Goal: Transaction & Acquisition: Purchase product/service

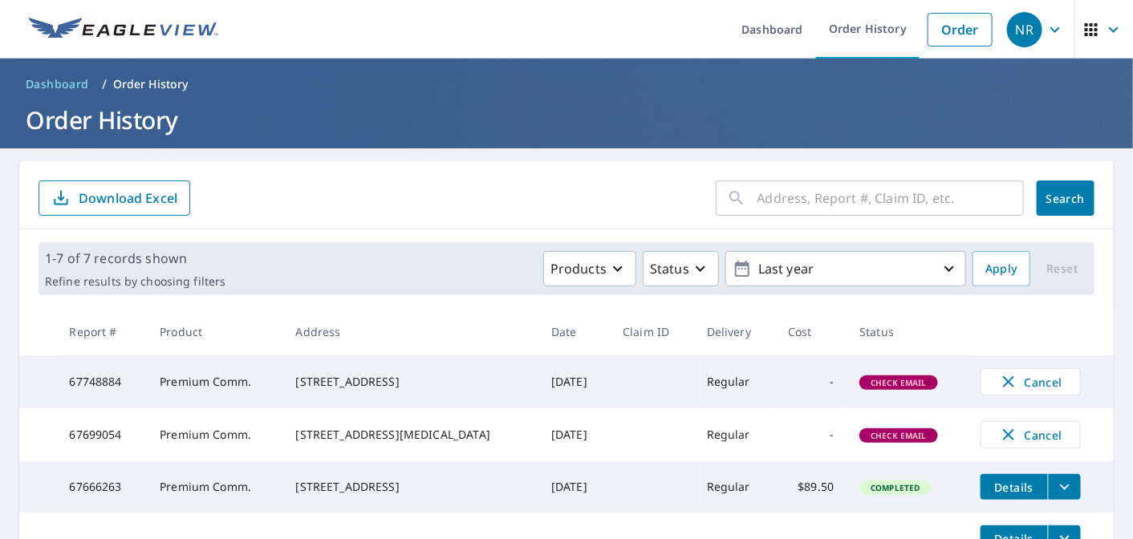
scroll to position [107, 0]
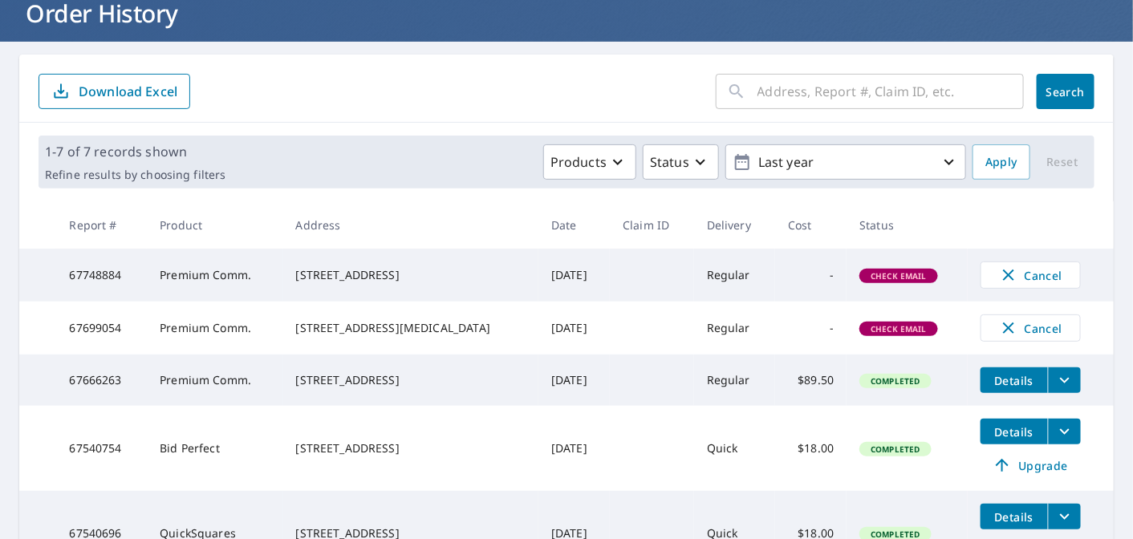
click at [738, 264] on td "Regular" at bounding box center [734, 275] width 81 height 53
click at [879, 280] on span "Check Email" at bounding box center [898, 275] width 75 height 11
click at [878, 280] on span "Check Email" at bounding box center [898, 275] width 75 height 11
click at [878, 275] on span "Check Email" at bounding box center [898, 275] width 75 height 11
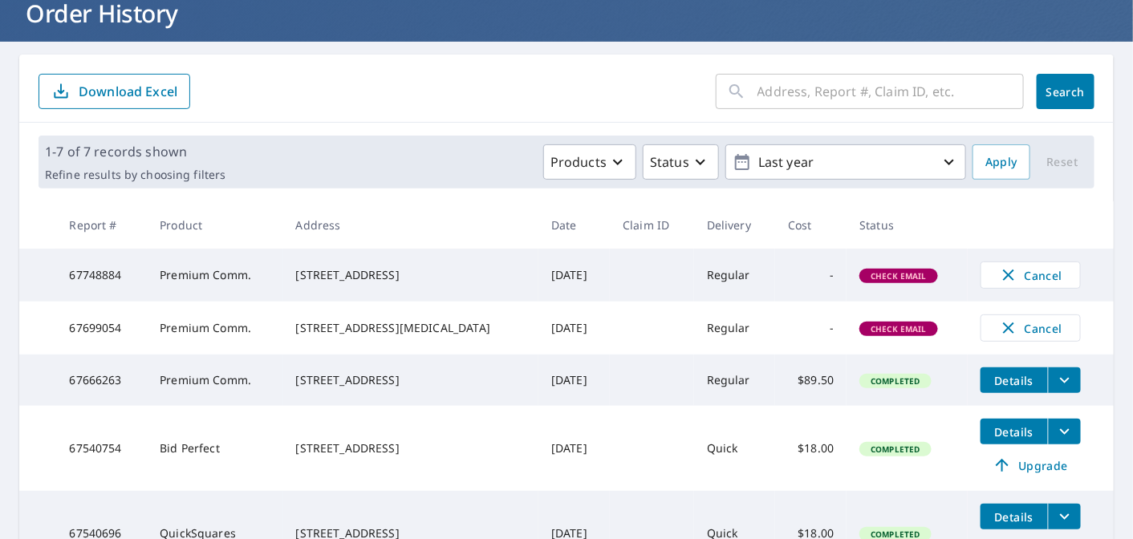
click at [854, 229] on th "Status" at bounding box center [906, 224] width 120 height 47
click at [743, 217] on th "Delivery" at bounding box center [734, 224] width 81 height 47
click at [780, 225] on th "Cost" at bounding box center [810, 224] width 71 height 47
drag, startPoint x: 261, startPoint y: 287, endPoint x: 241, endPoint y: 286, distance: 20.9
click at [255, 286] on td "Premium Comm." at bounding box center [215, 275] width 136 height 53
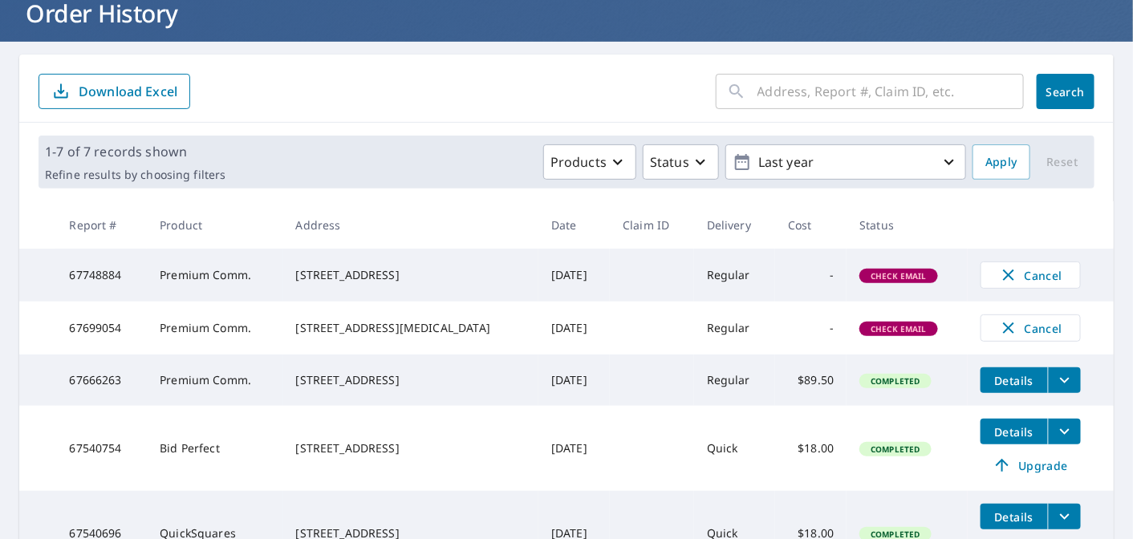
drag, startPoint x: 367, startPoint y: 340, endPoint x: 274, endPoint y: 317, distance: 95.9
click at [274, 317] on tr "67699054 Premium Comm. 8000 NW 21st St Doral, FL 33122 Oct 02, 2025 Regular - C…" at bounding box center [566, 328] width 1094 height 53
copy tr "8000 NW 21st St Doral, FL 33122"
click at [207, 316] on td "Premium Comm." at bounding box center [215, 328] width 136 height 53
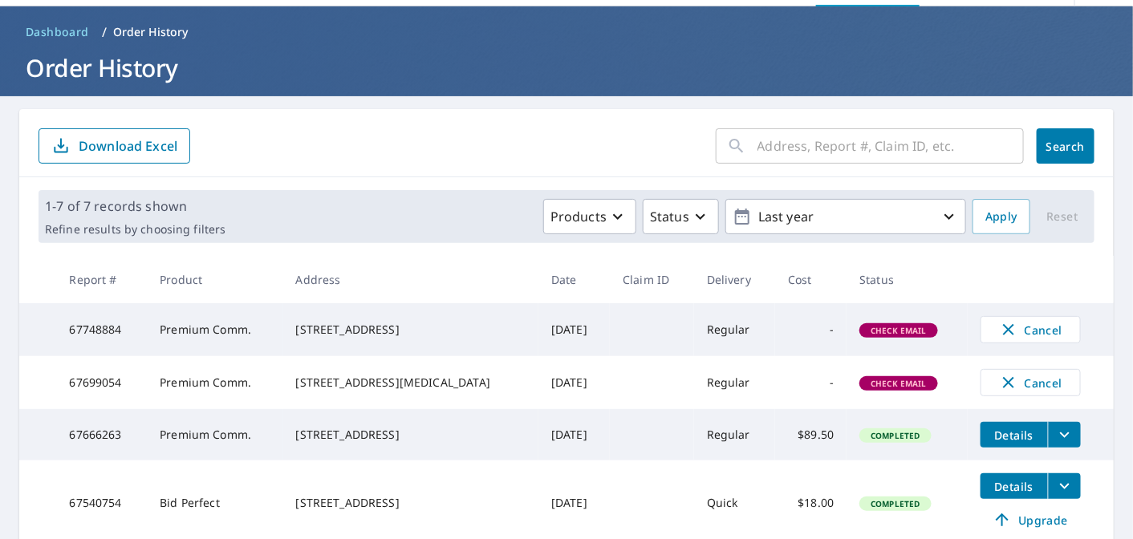
scroll to position [0, 0]
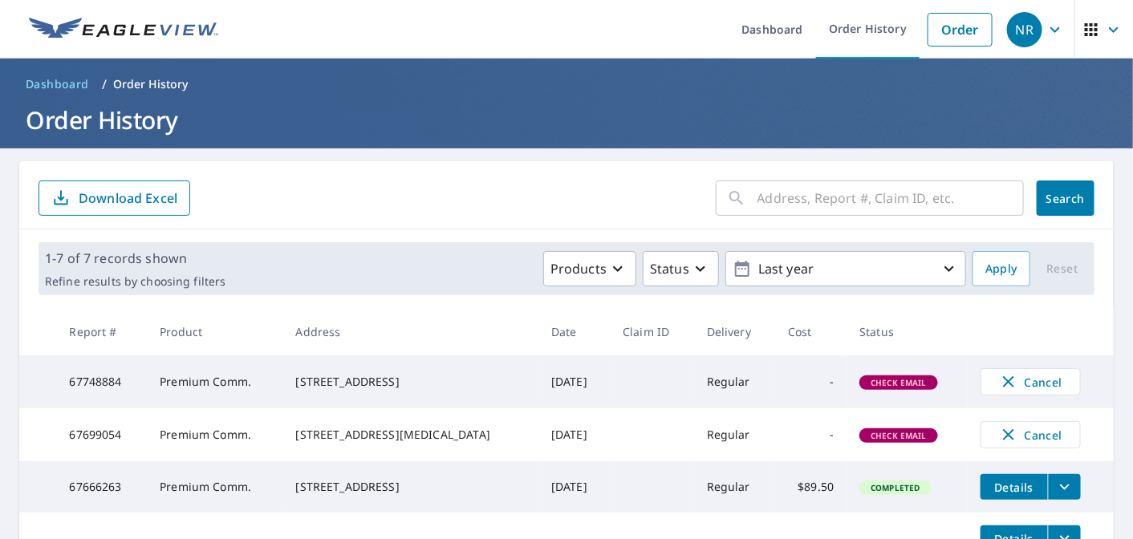
click at [1020, 32] on div "NR" at bounding box center [1024, 29] width 35 height 35
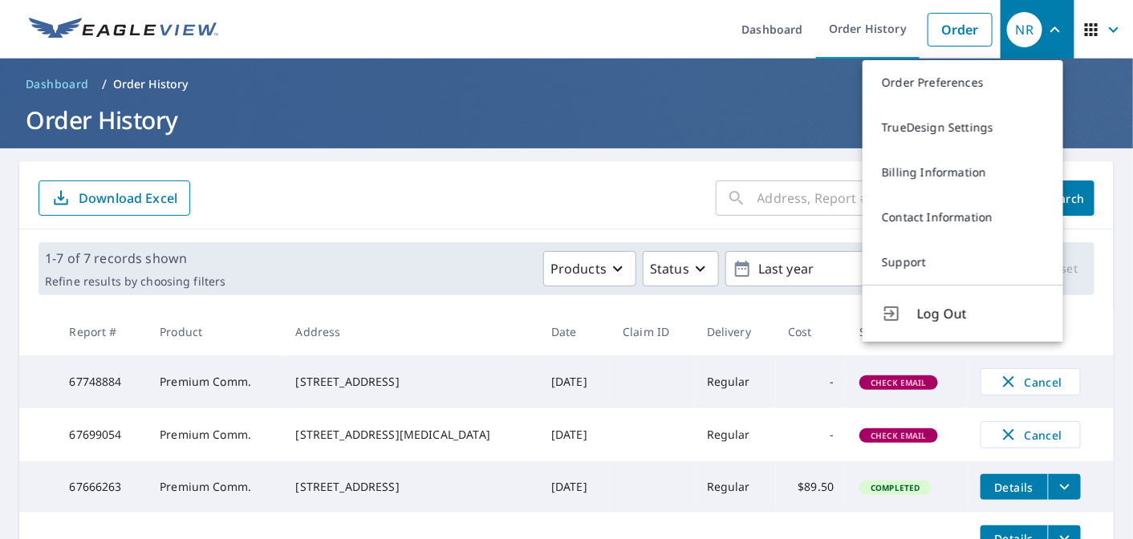
click at [414, 194] on form "​ Search Download Excel" at bounding box center [567, 197] width 1056 height 35
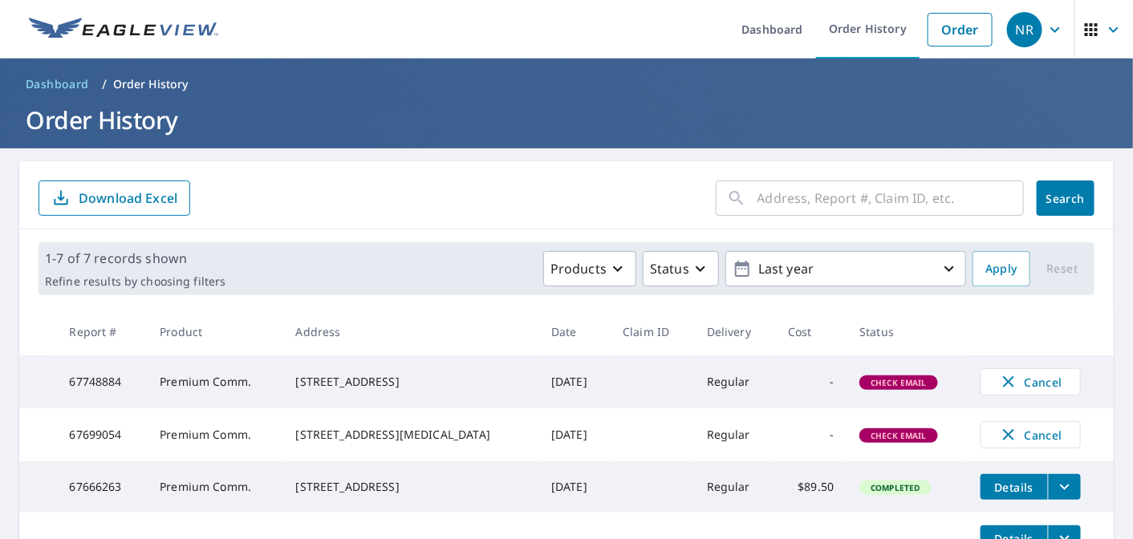
click at [870, 441] on span "Check Email" at bounding box center [898, 435] width 75 height 11
click at [871, 441] on span "Check Email" at bounding box center [898, 435] width 75 height 11
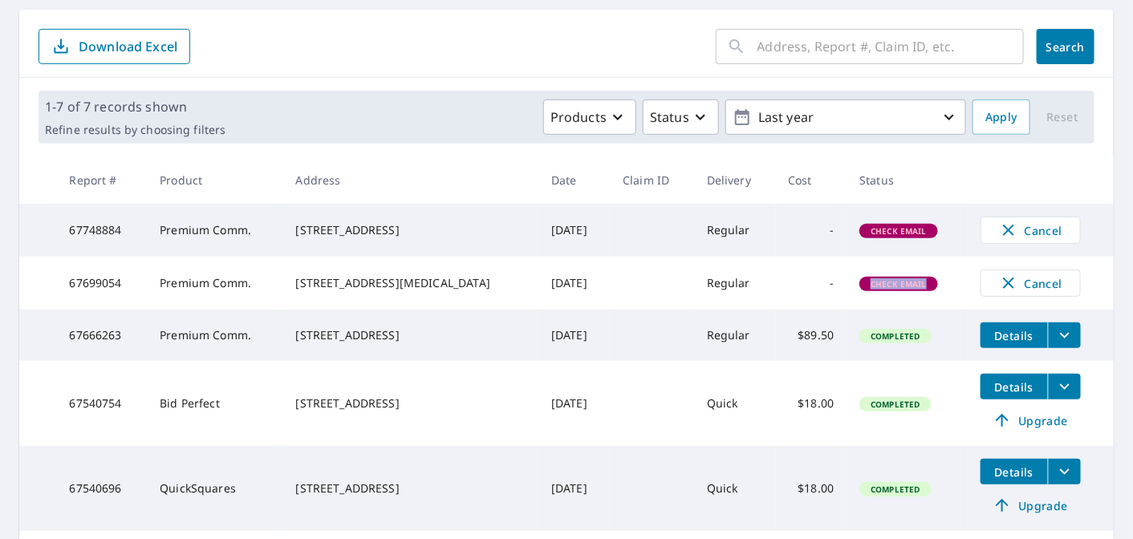
scroll to position [187, 0]
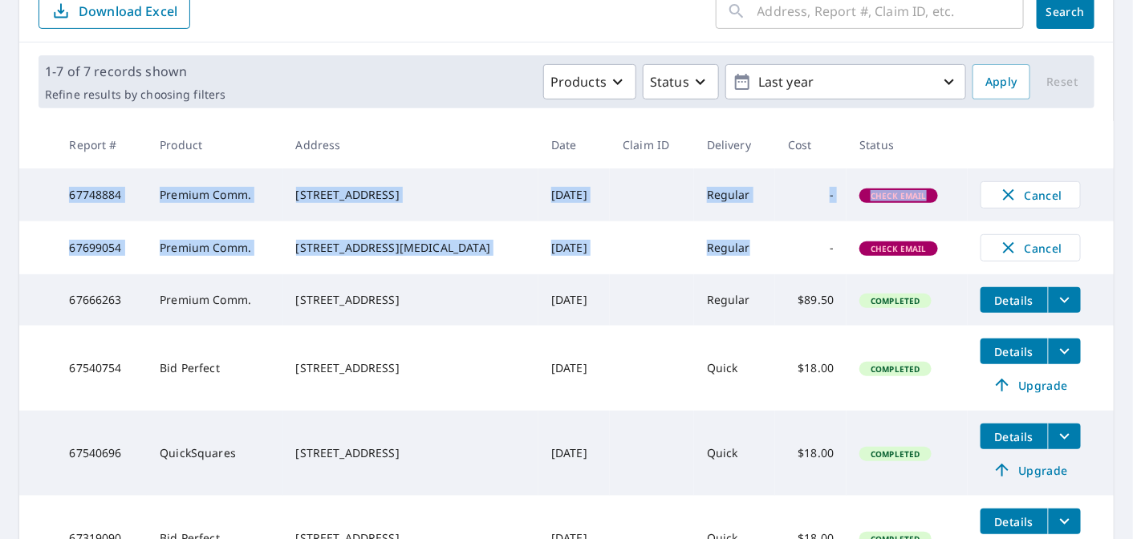
drag, startPoint x: 602, startPoint y: 241, endPoint x: 18, endPoint y: 218, distance: 583.6
click at [19, 218] on tbody "67748884 Premium Comm. 1965 S Ocean Dr Hallandale Beach, FL 33009 Oct 06, 2025 …" at bounding box center [566, 395] width 1094 height 454
click at [122, 241] on td "67699054" at bounding box center [101, 247] width 91 height 53
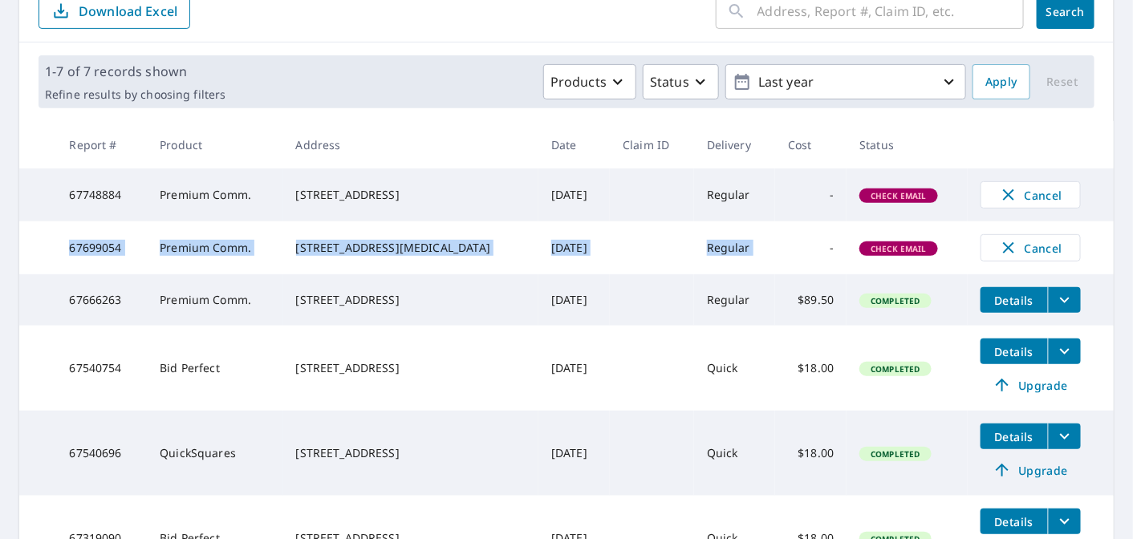
drag, startPoint x: 63, startPoint y: 246, endPoint x: 815, endPoint y: 249, distance: 751.6
click at [814, 249] on tr "67699054 Premium Comm. 8000 NW 21st St Doral, FL 33122 Oct 02, 2025 Regular - C…" at bounding box center [566, 247] width 1094 height 53
click at [818, 248] on td "-" at bounding box center [810, 247] width 71 height 53
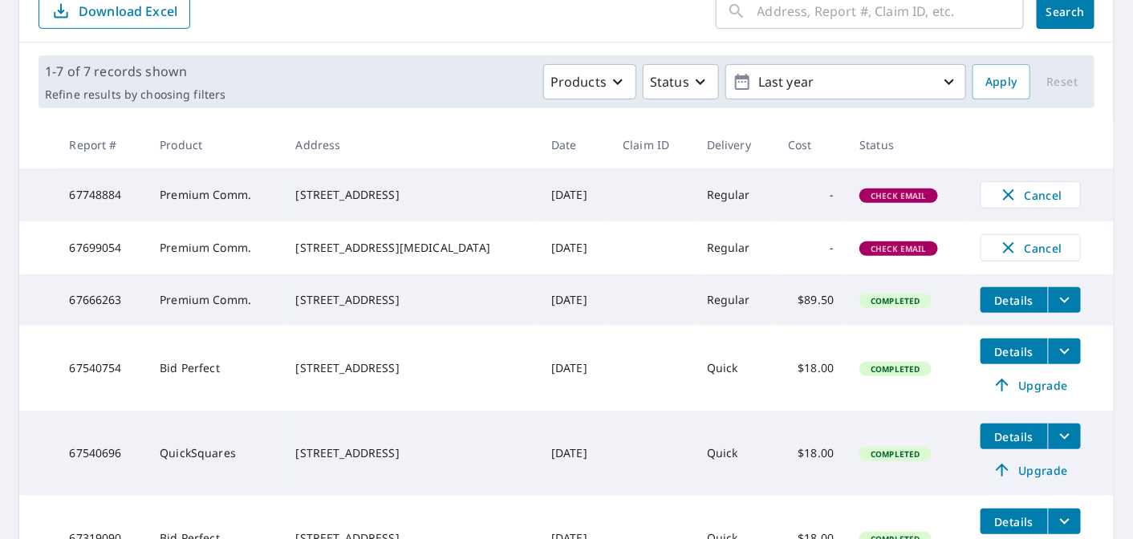
click at [227, 253] on td "Premium Comm." at bounding box center [215, 247] width 136 height 53
drag, startPoint x: 111, startPoint y: 197, endPoint x: 78, endPoint y: 196, distance: 32.9
click at [47, 196] on tr "67748884 Premium Comm. 1965 S Ocean Dr Hallandale Beach, FL 33009 Oct 06, 2025 …" at bounding box center [566, 194] width 1094 height 53
click at [124, 196] on td "67748884" at bounding box center [101, 194] width 91 height 53
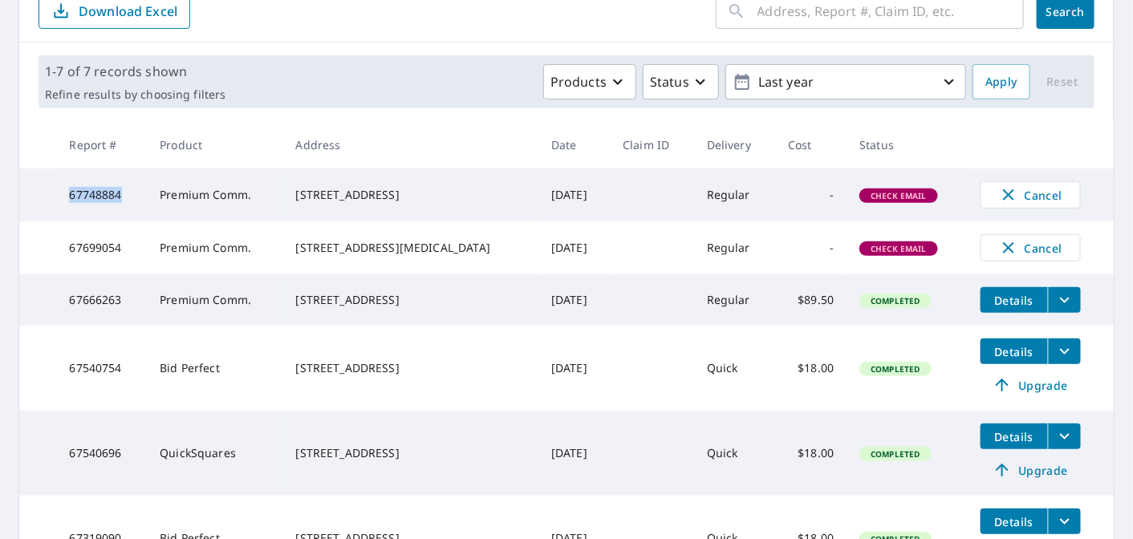
drag, startPoint x: 124, startPoint y: 196, endPoint x: 56, endPoint y: 197, distance: 68.2
click at [56, 197] on td "67748884" at bounding box center [101, 194] width 91 height 53
copy td "67748884"
drag, startPoint x: 446, startPoint y: 206, endPoint x: 295, endPoint y: 184, distance: 152.5
click at [296, 187] on div "1965 S Ocean Dr Hallandale Beach, FL 33009" at bounding box center [411, 195] width 230 height 16
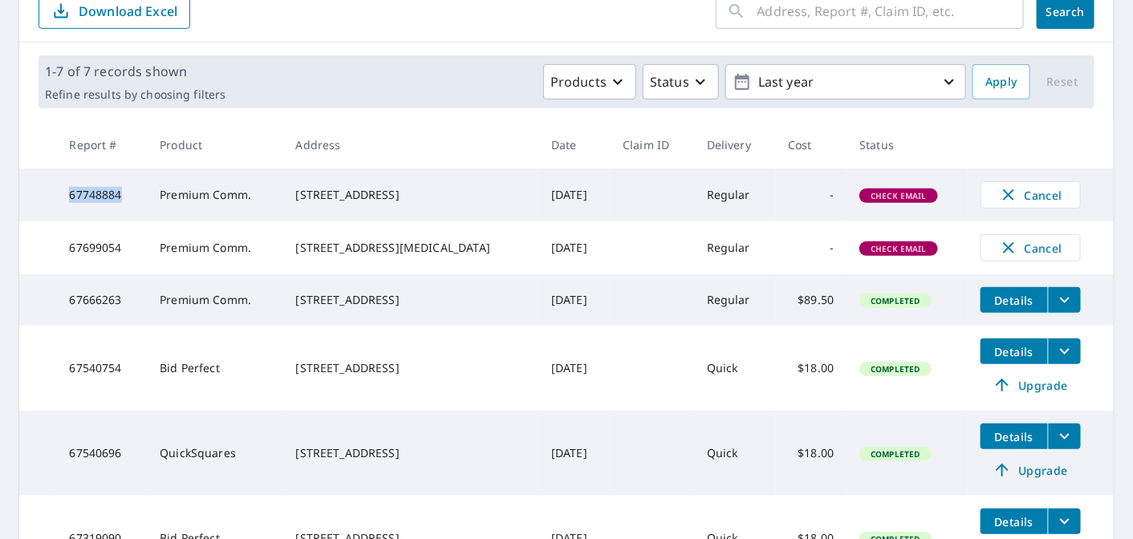
copy div "1965 S Ocean Dr Hallandale Beach, FL 33009"
click at [485, 86] on div "Products Status Last year" at bounding box center [599, 81] width 734 height 35
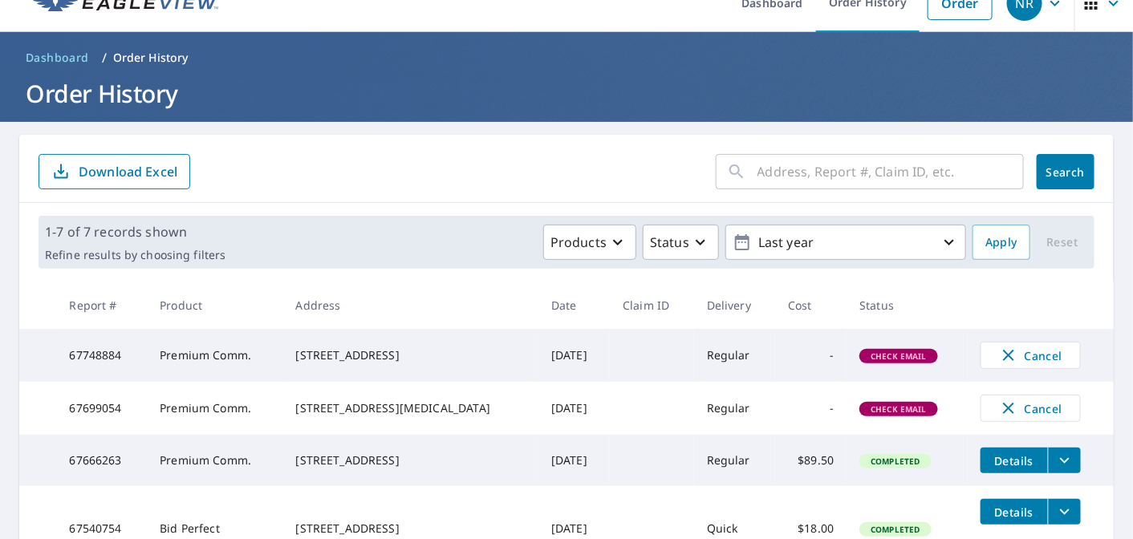
scroll to position [0, 0]
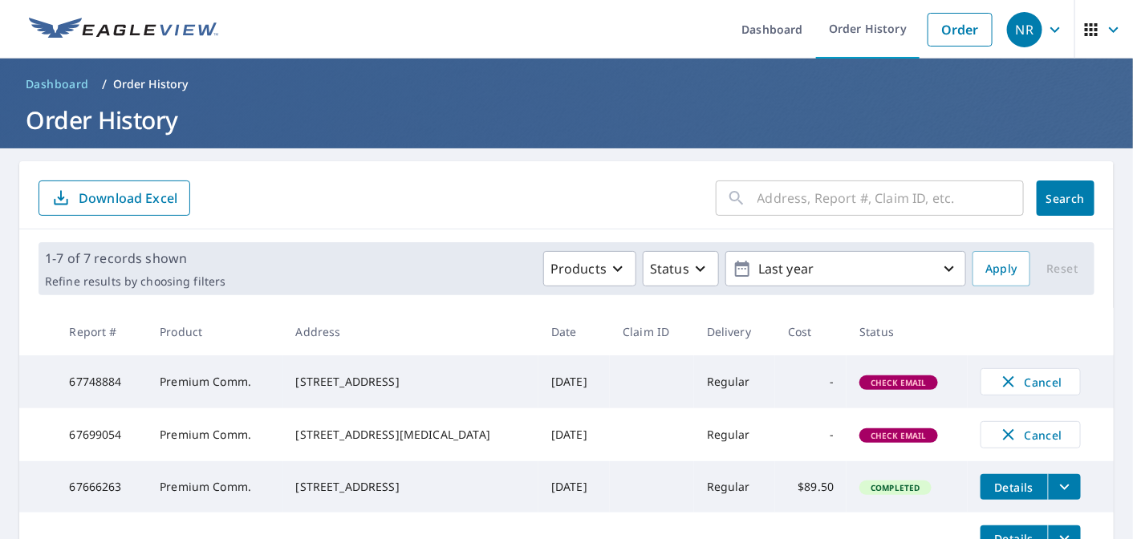
drag, startPoint x: 436, startPoint y: 387, endPoint x: 341, endPoint y: 372, distance: 96.7
click at [338, 374] on div "1965 S Ocean Dr Hallandale Beach, FL 33009" at bounding box center [411, 382] width 230 height 16
click at [436, 383] on div "1965 S Ocean Dr Hallandale Beach, FL 33009" at bounding box center [411, 382] width 230 height 16
click at [857, 209] on input "text" at bounding box center [890, 198] width 266 height 45
click at [963, 23] on link "Order" at bounding box center [959, 30] width 65 height 34
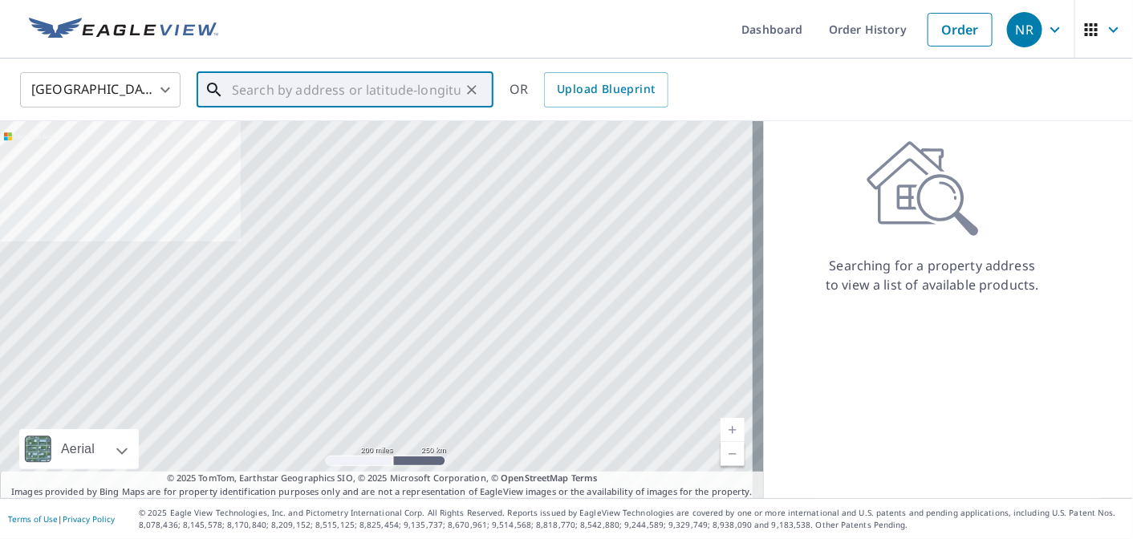
click at [397, 80] on input "text" at bounding box center [346, 89] width 229 height 45
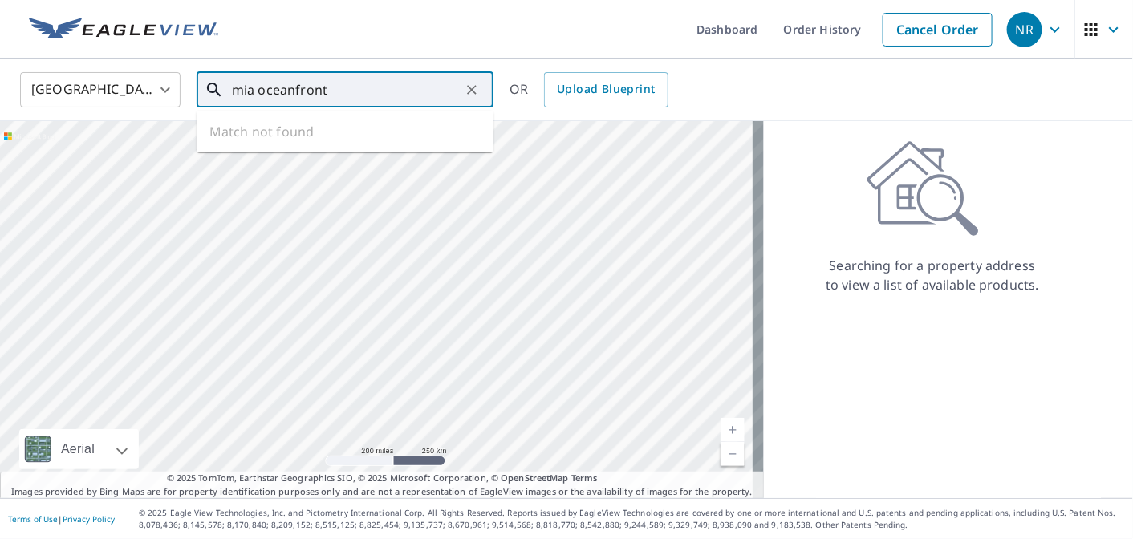
type input "mia oceanfront"
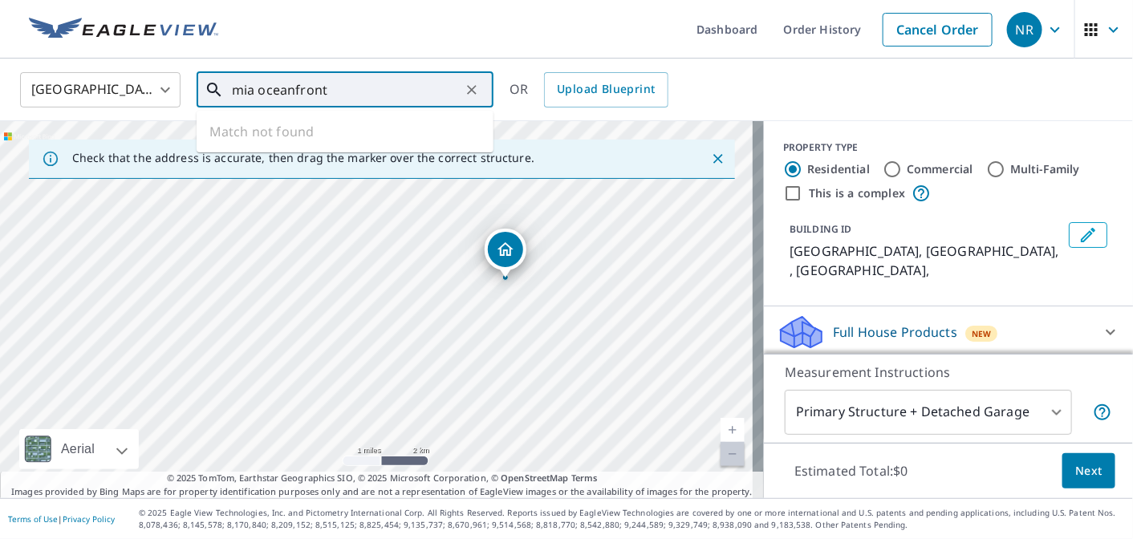
drag, startPoint x: 363, startPoint y: 91, endPoint x: 136, endPoint y: 91, distance: 227.0
click at [136, 91] on div "United States US ​ mia oceanfront ​ Match not found OR Upload Blueprint" at bounding box center [560, 90] width 1105 height 38
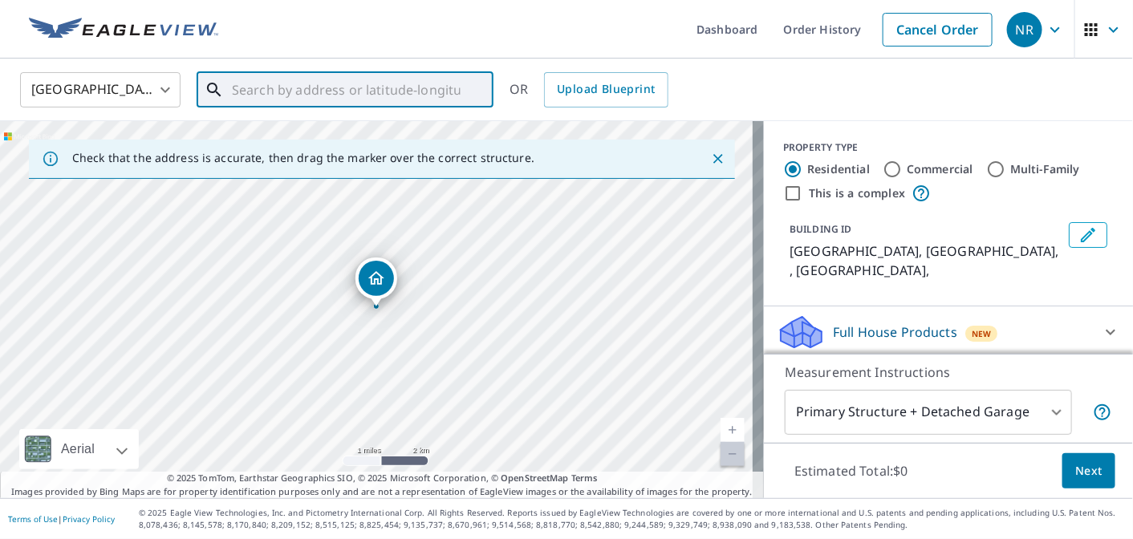
paste input "1965 S Ocean Dr Hallandale Beach, FL 33009"
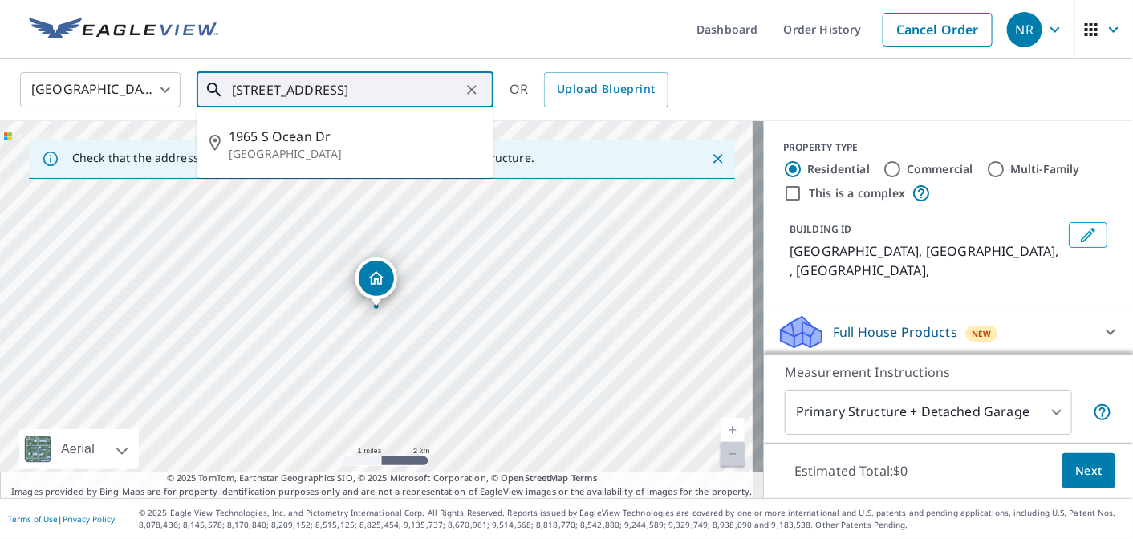
type input "1965 S Ocean Dr Hallandale Beach, FL 33009"
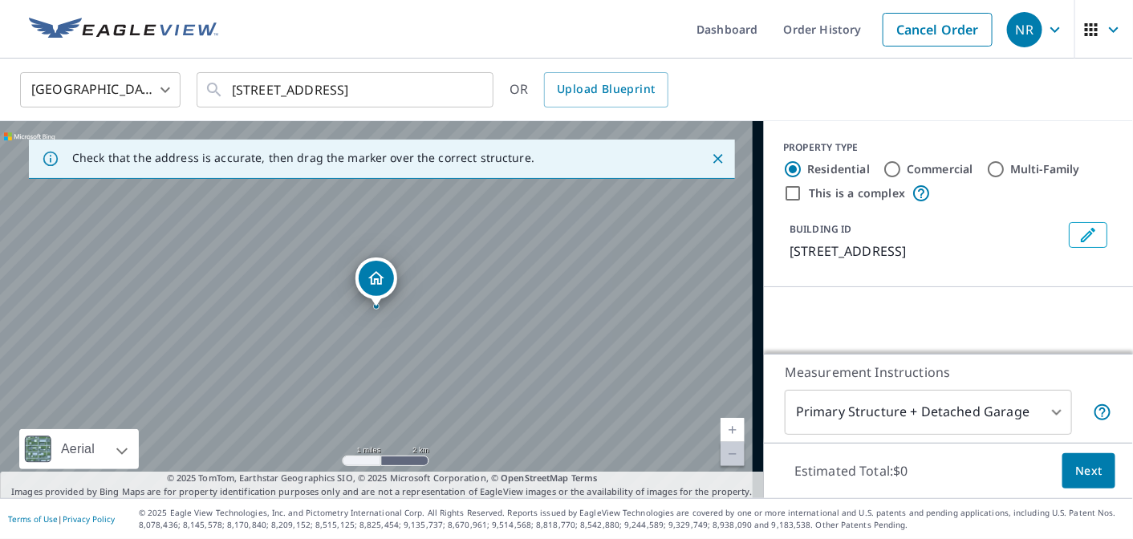
scroll to position [0, 0]
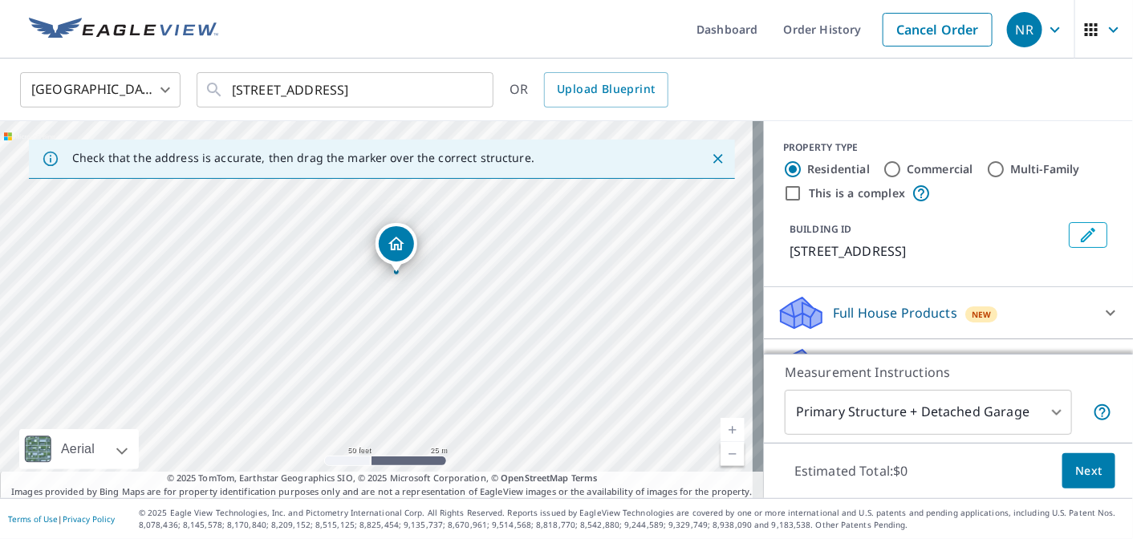
drag, startPoint x: 392, startPoint y: 255, endPoint x: 381, endPoint y: 291, distance: 37.8
click at [381, 291] on div "1965 S Ocean Dr Hallandale Beach, FL 33009" at bounding box center [382, 309] width 764 height 377
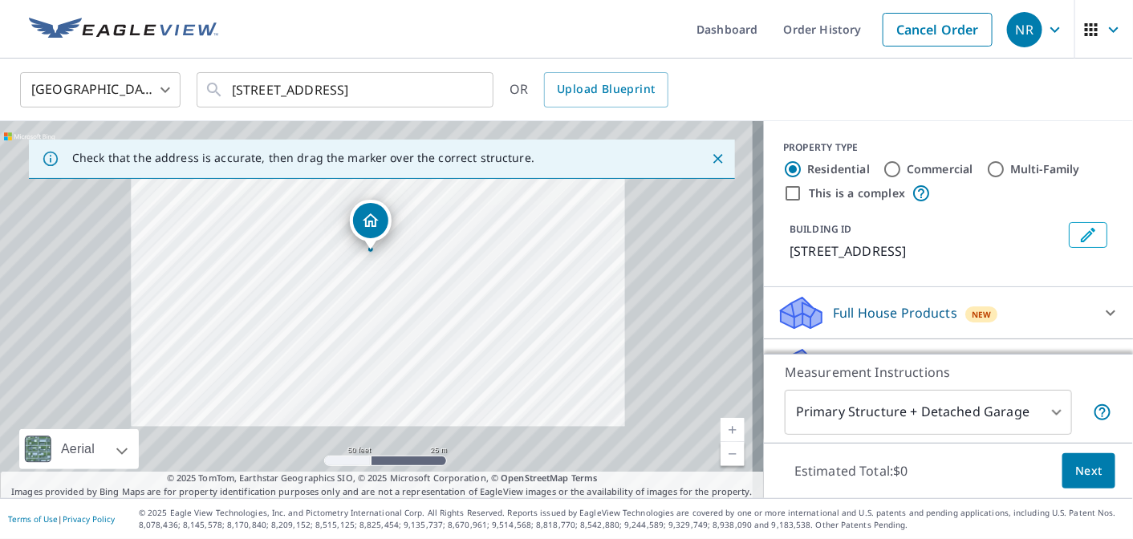
click at [477, 286] on div "1965 S Ocean Dr Hallandale Beach, FL 33009" at bounding box center [382, 309] width 764 height 377
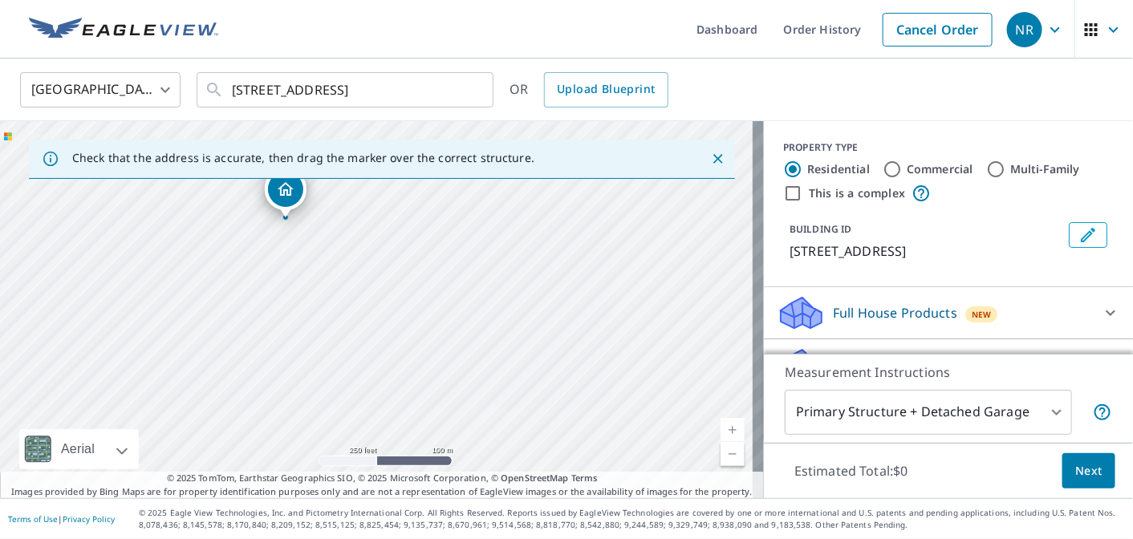
drag, startPoint x: 545, startPoint y: 320, endPoint x: 379, endPoint y: 223, distance: 192.3
click at [379, 223] on div "1965 S Ocean Dr Hallandale Beach, FL 33009" at bounding box center [382, 309] width 764 height 377
click at [711, 152] on icon "Close" at bounding box center [718, 159] width 16 height 16
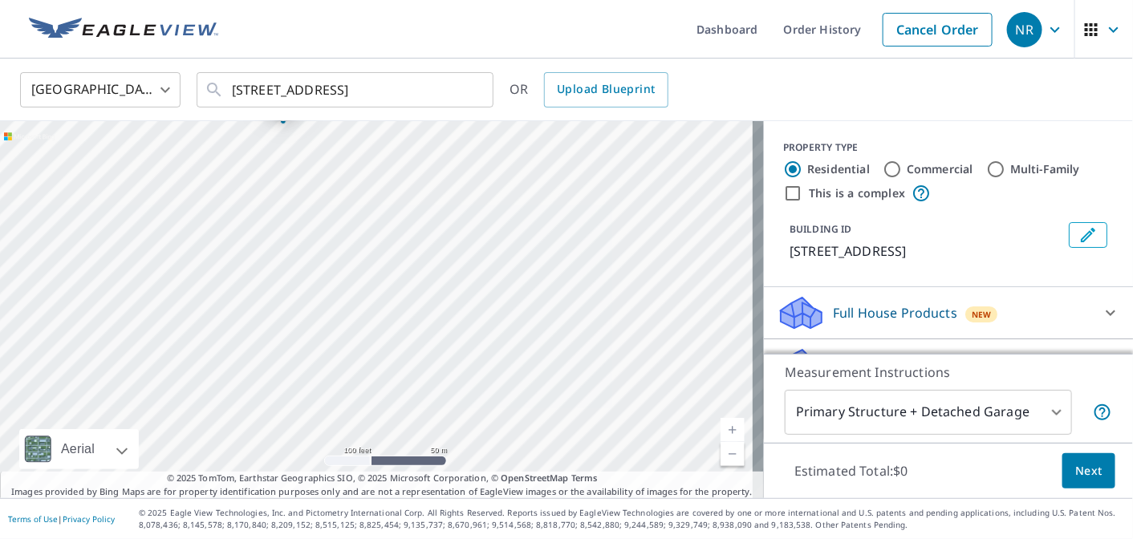
drag, startPoint x: 389, startPoint y: 359, endPoint x: 301, endPoint y: 179, distance: 200.2
click at [301, 179] on div "1965 S Ocean Dr Hallandale Beach, FL 33009" at bounding box center [382, 309] width 764 height 377
drag, startPoint x: 460, startPoint y: 253, endPoint x: 330, endPoint y: 241, distance: 130.4
click at [330, 241] on div "1965 S Ocean Dr Hallandale Beach, FL 33009" at bounding box center [382, 309] width 764 height 377
drag, startPoint x: 622, startPoint y: 360, endPoint x: 547, endPoint y: 380, distance: 77.2
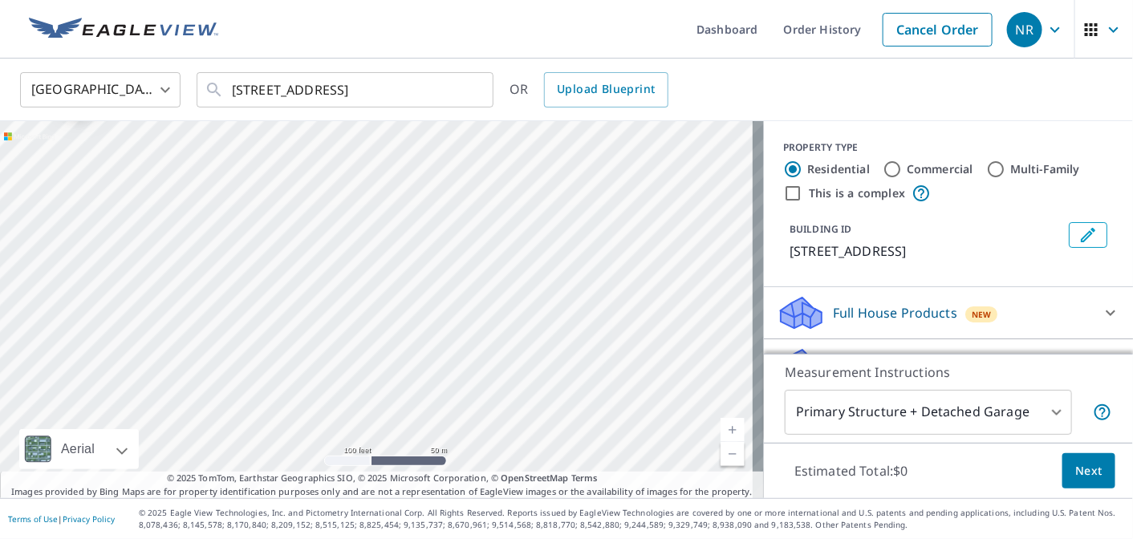
click at [547, 380] on div "1965 S Ocean Dr Hallandale Beach, FL 33009" at bounding box center [382, 309] width 764 height 377
drag, startPoint x: 518, startPoint y: 211, endPoint x: 516, endPoint y: 340, distance: 129.2
click at [516, 340] on div "1965 S Ocean Dr Hallandale Beach, FL 33009" at bounding box center [382, 309] width 764 height 377
drag, startPoint x: 488, startPoint y: 210, endPoint x: 561, endPoint y: 360, distance: 166.8
click at [561, 360] on div "1965 S Ocean Dr Hallandale Beach, FL 33009" at bounding box center [382, 309] width 764 height 377
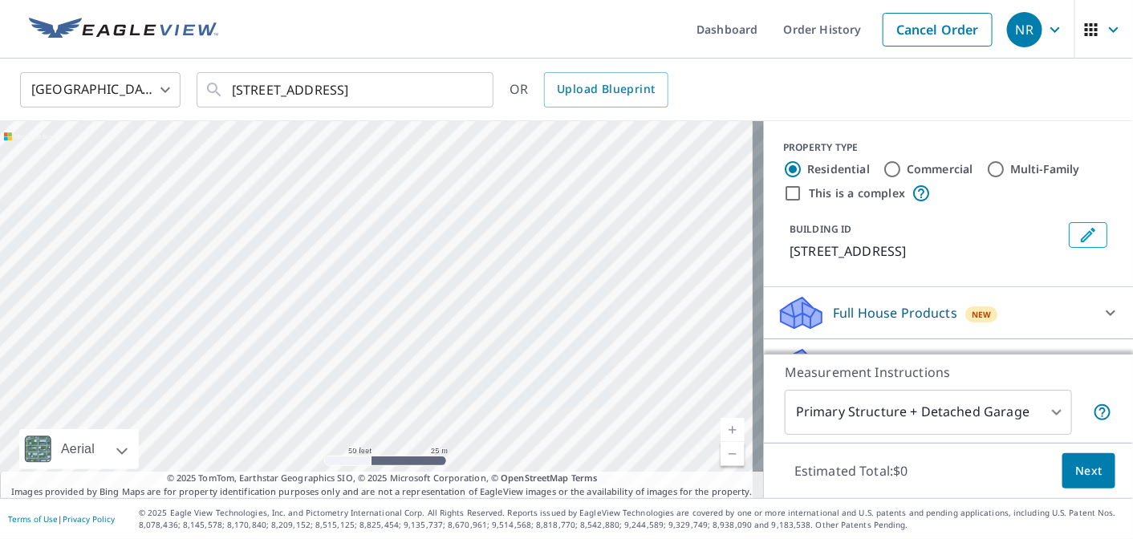
drag, startPoint x: 525, startPoint y: 391, endPoint x: 428, endPoint y: 275, distance: 150.9
click at [459, 275] on div "1965 S Ocean Dr Hallandale Beach, FL 33009" at bounding box center [382, 309] width 764 height 377
drag, startPoint x: 221, startPoint y: 236, endPoint x: 420, endPoint y: 292, distance: 207.5
drag, startPoint x: 385, startPoint y: 284, endPoint x: 354, endPoint y: 362, distance: 83.9
click at [354, 363] on div "1960 S Ocean Dr Hallandale Beach, FL 33009" at bounding box center [382, 309] width 764 height 377
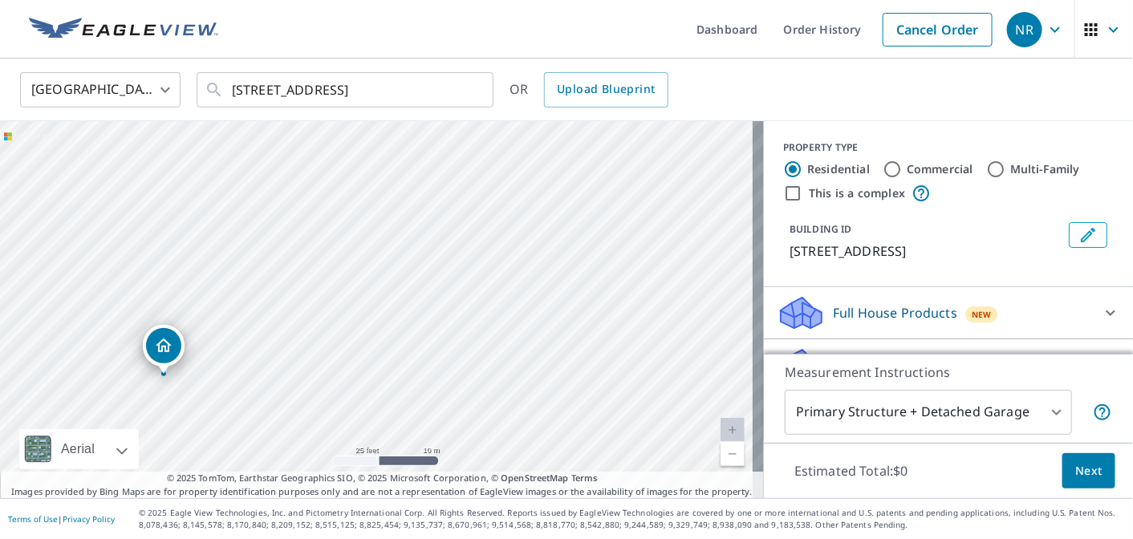
drag, startPoint x: 379, startPoint y: 291, endPoint x: 262, endPoint y: 352, distance: 132.0
click at [262, 352] on div "1960 S Ocean Dr Hallandale Beach, FL 33009" at bounding box center [382, 309] width 764 height 377
drag, startPoint x: 165, startPoint y: 340, endPoint x: 182, endPoint y: 285, distance: 57.9
click at [917, 168] on label "Commercial" at bounding box center [939, 169] width 67 height 16
click at [902, 168] on input "Commercial" at bounding box center [891, 169] width 19 height 19
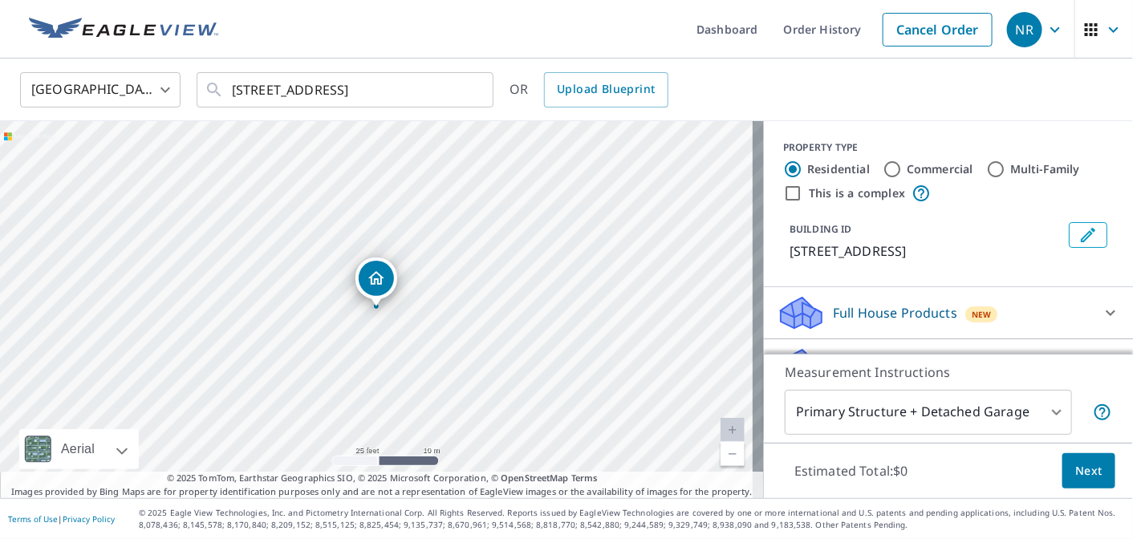
radio input "true"
type input "4"
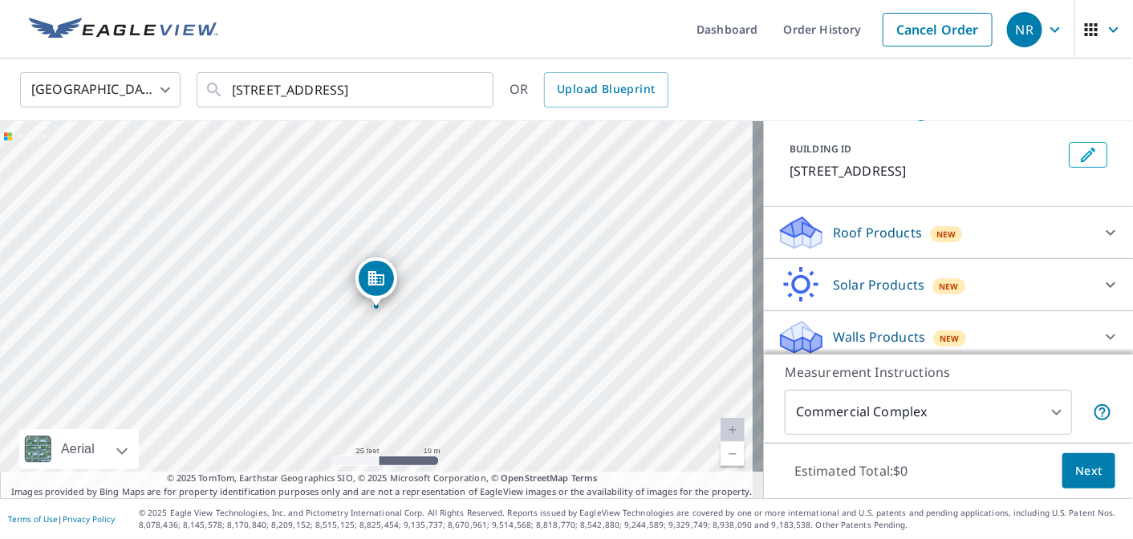
click at [894, 252] on div "Roof Products New" at bounding box center [933, 233] width 314 height 38
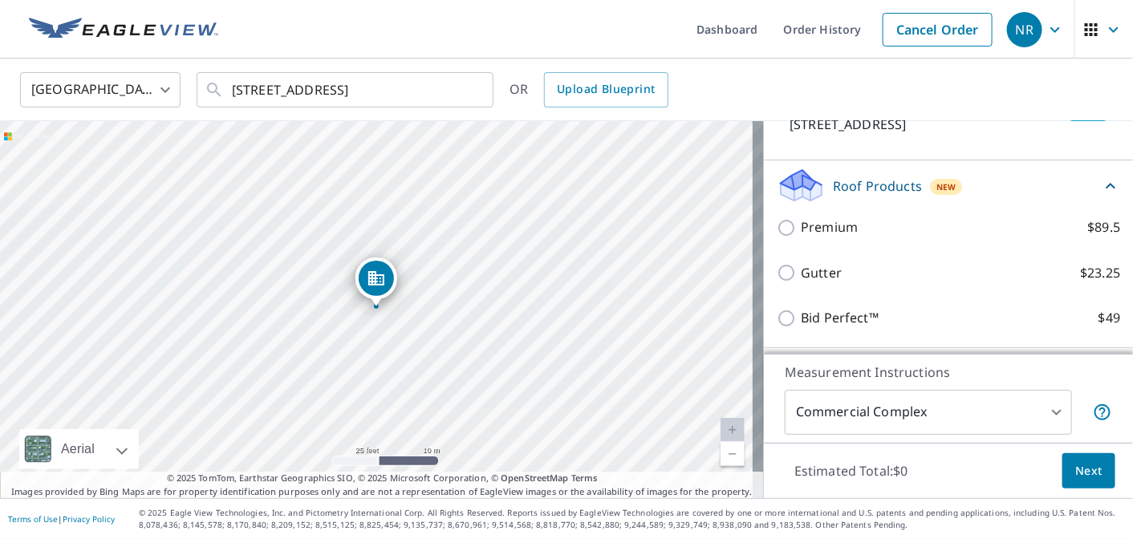
scroll to position [133, 0]
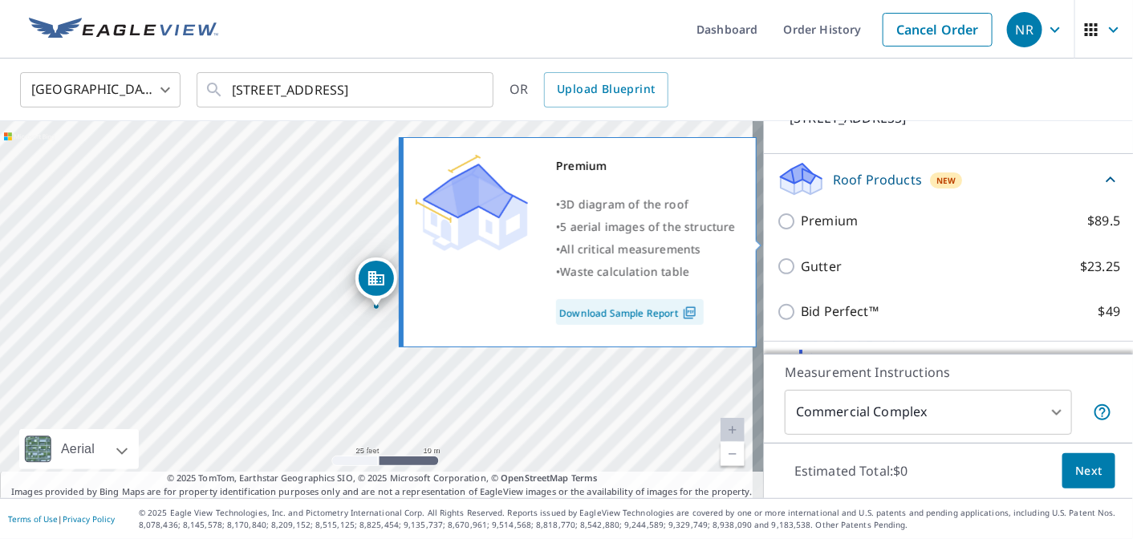
click at [828, 231] on p "Premium" at bounding box center [828, 221] width 57 height 20
click at [800, 231] on input "Premium $89.5" at bounding box center [788, 221] width 24 height 19
checkbox input "true"
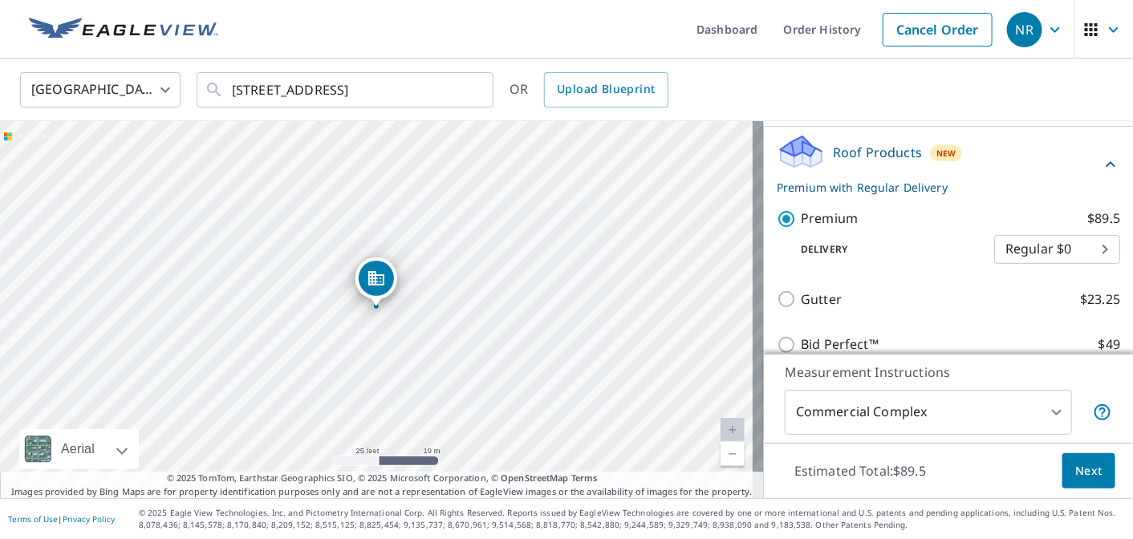
scroll to position [187, 0]
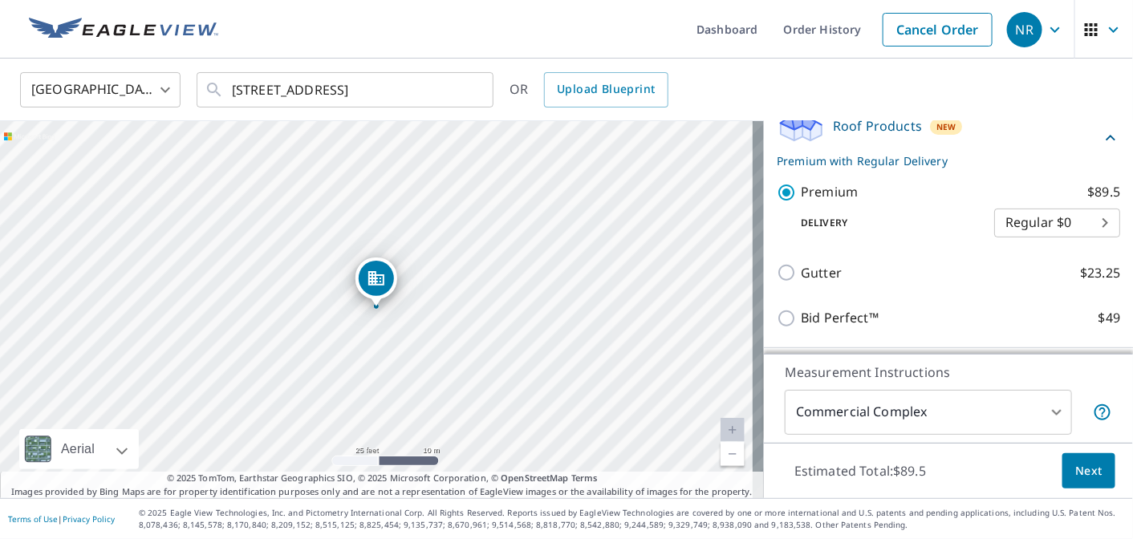
click at [1075, 478] on span "Next" at bounding box center [1088, 471] width 27 height 20
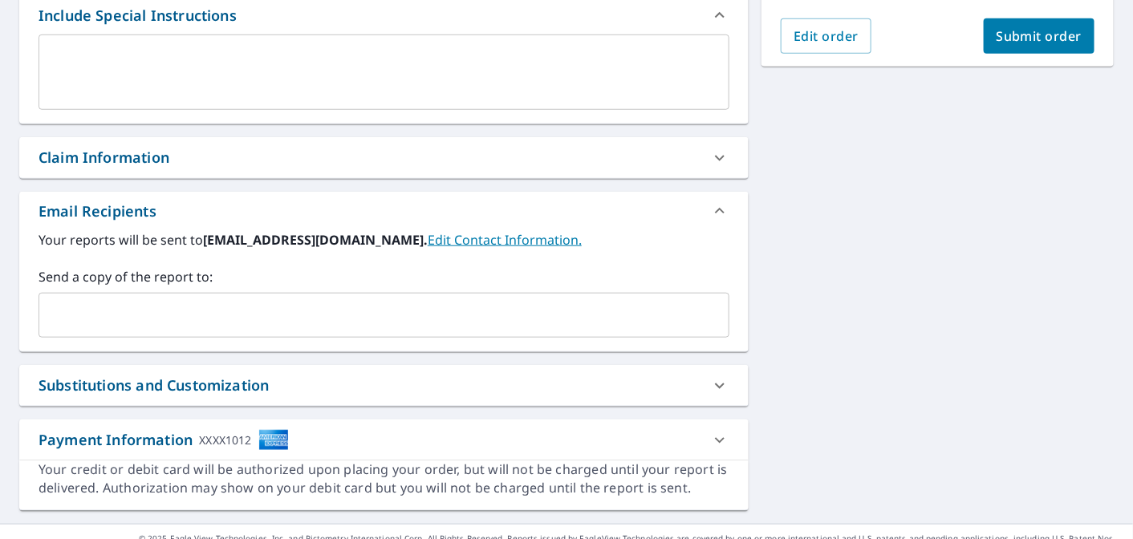
scroll to position [454, 0]
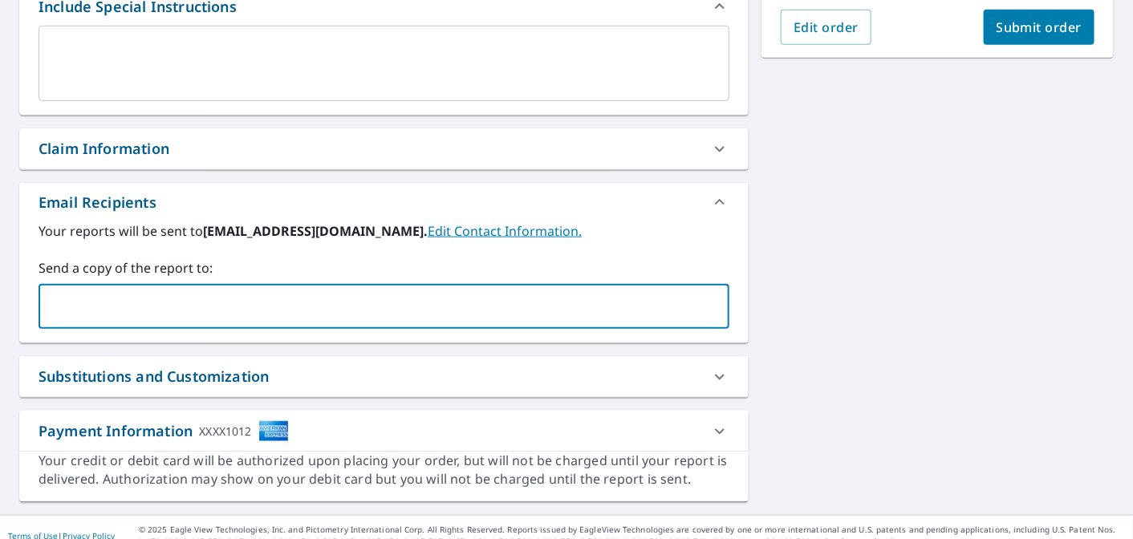
click at [249, 308] on input "text" at bounding box center [372, 306] width 652 height 30
type input "gmelgar@pinnaclearoofing.com"
click at [926, 326] on div "1960 S Ocean Dr Hallandale Beach, FL 33009 Aerial Road A standard road map Aeri…" at bounding box center [566, 104] width 1133 height 821
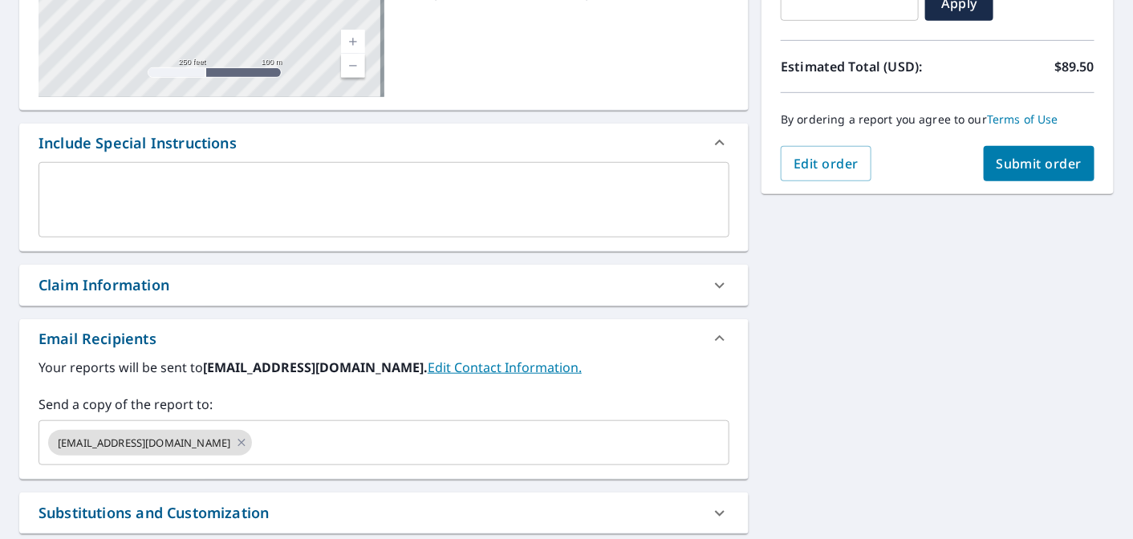
scroll to position [282, 0]
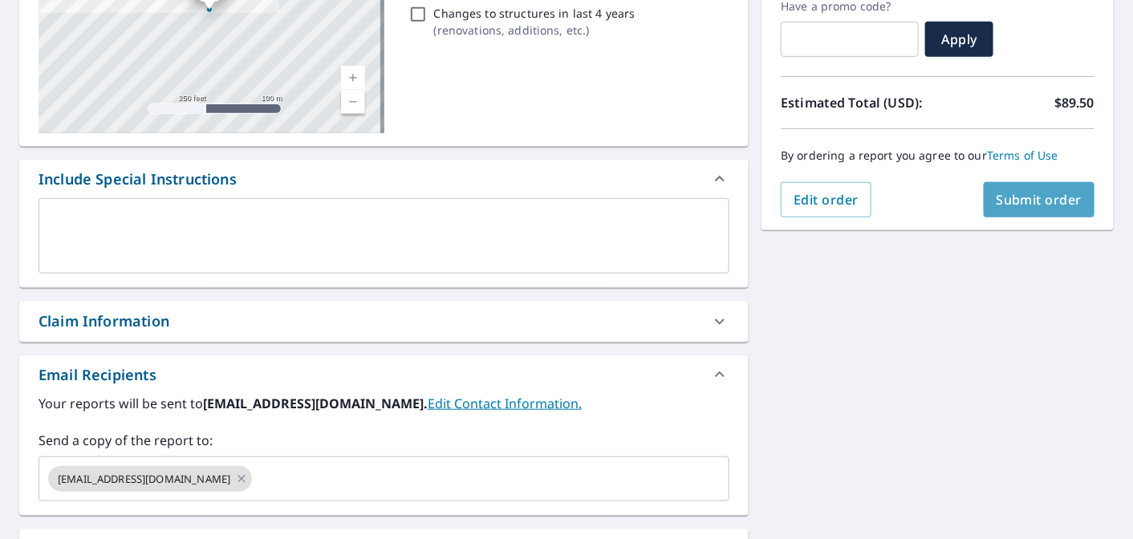
click at [1024, 210] on button "Submit order" at bounding box center [1038, 199] width 111 height 35
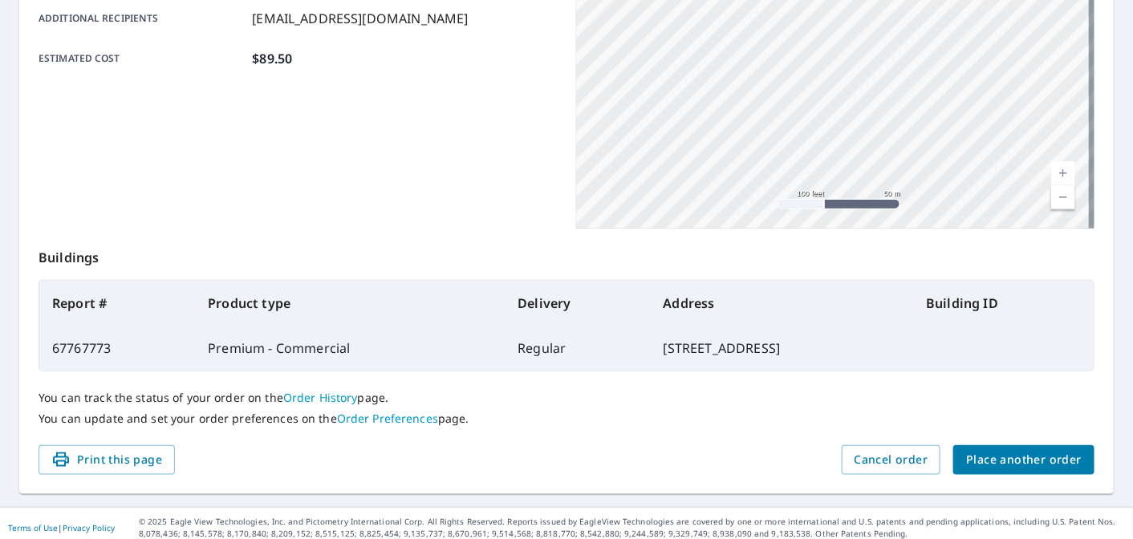
scroll to position [403, 0]
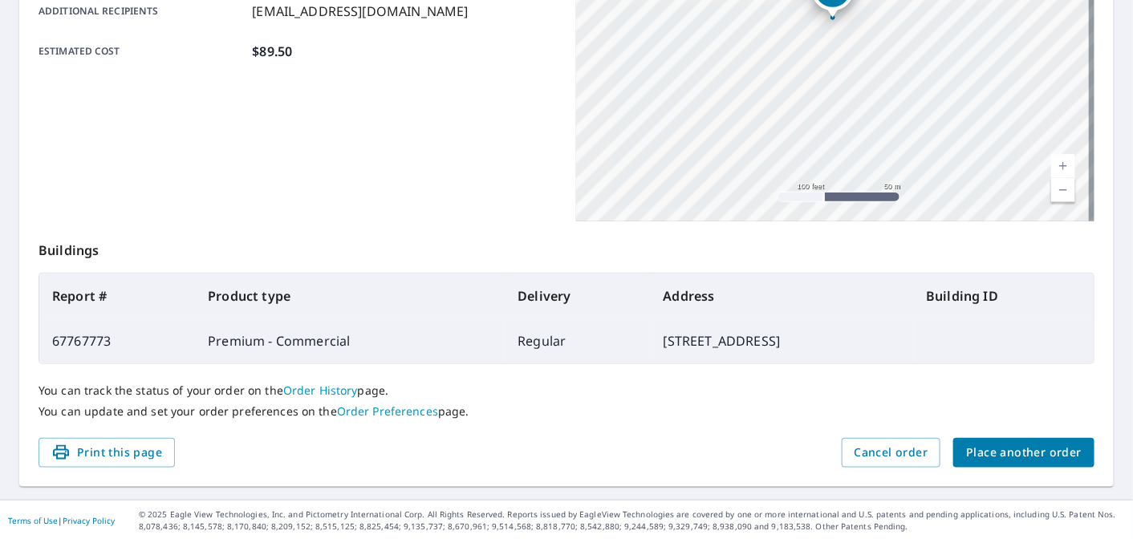
drag, startPoint x: 99, startPoint y: 460, endPoint x: 653, endPoint y: 286, distance: 580.9
click at [99, 460] on span "Print this page" at bounding box center [106, 453] width 111 height 20
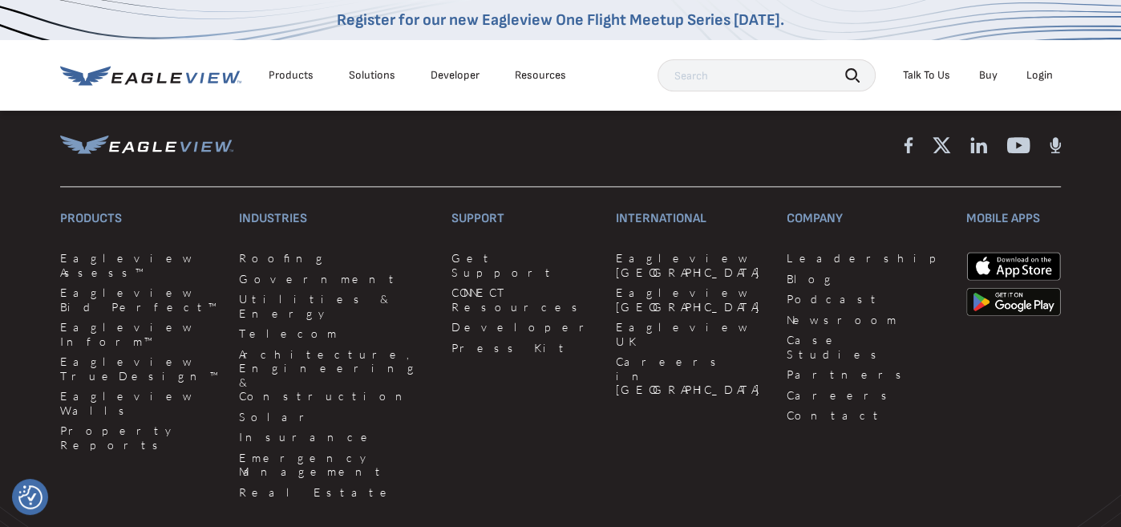
scroll to position [1871, 0]
click at [118, 283] on link "Eagleview Bid Perfect™" at bounding box center [140, 297] width 160 height 28
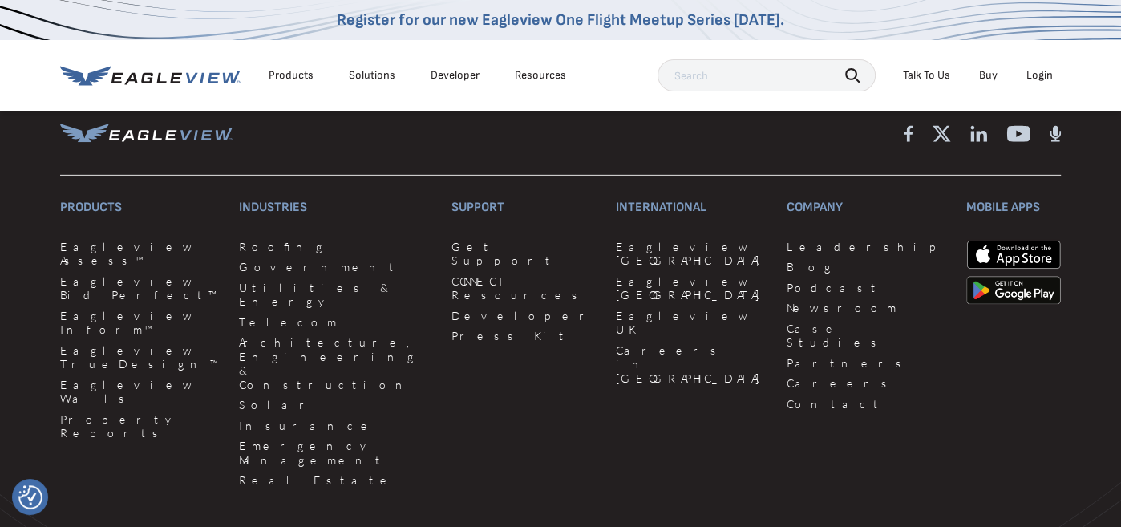
scroll to position [4518, 0]
click at [452, 266] on link "Get Support" at bounding box center [524, 252] width 145 height 28
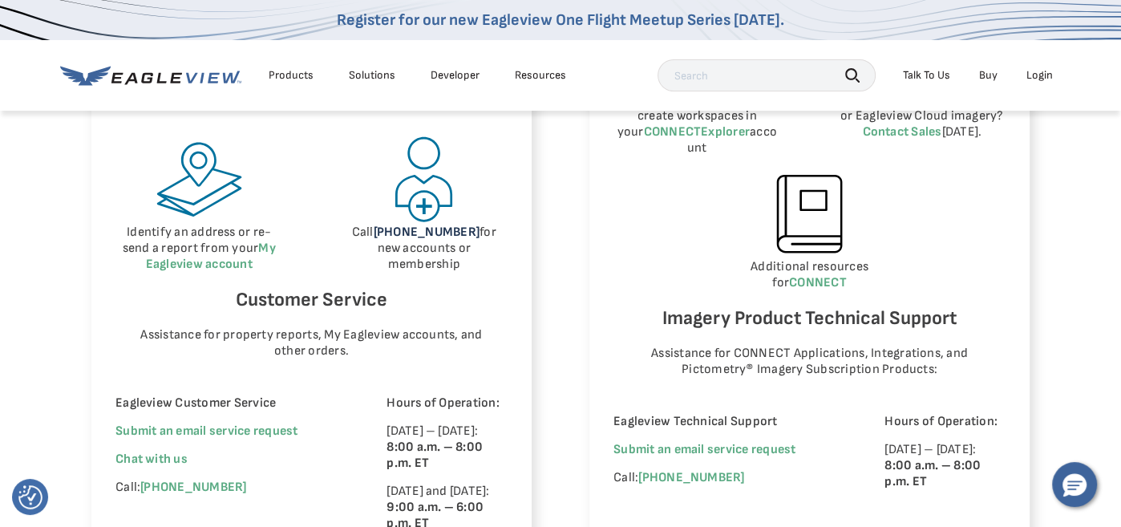
scroll to position [1043, 0]
